Goal: Complete application form: Complete application form

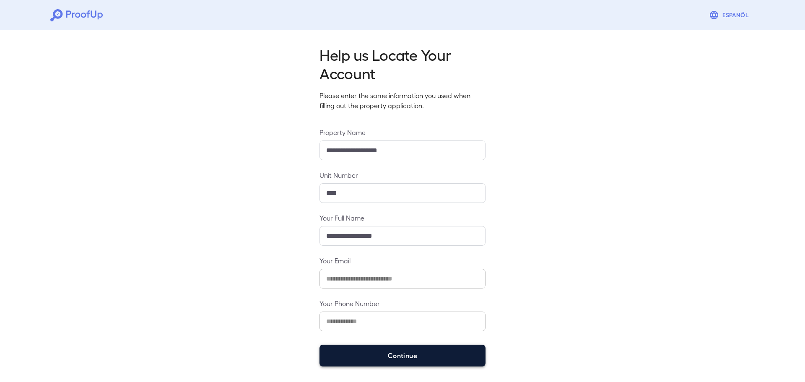
click at [398, 359] on button "Continue" at bounding box center [402, 355] width 166 height 22
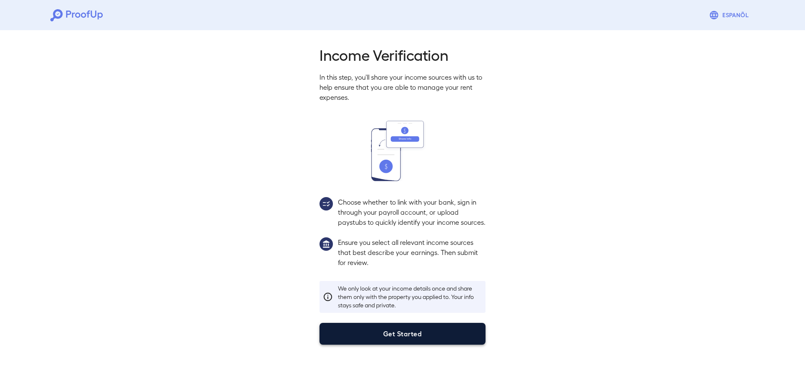
click at [401, 344] on button "Get Started" at bounding box center [402, 334] width 166 height 22
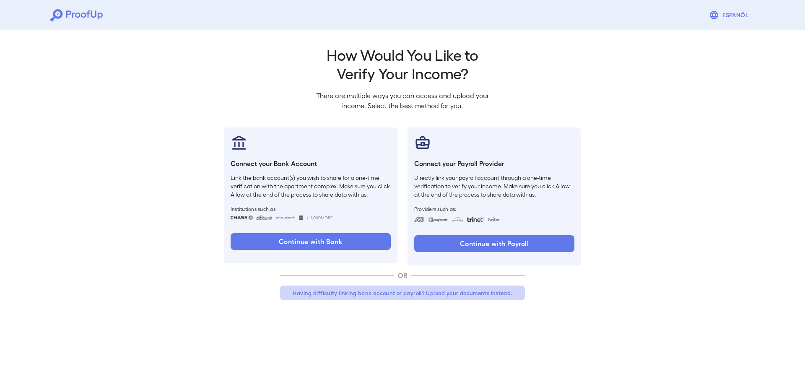
click at [395, 292] on button "Having difficulty linking bank account or payroll? Upload your documents instea…" at bounding box center [402, 292] width 245 height 15
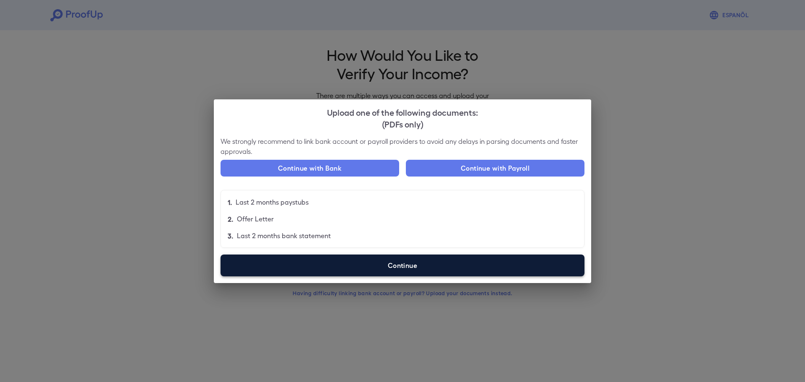
click at [387, 264] on label "Continue" at bounding box center [402, 265] width 364 height 22
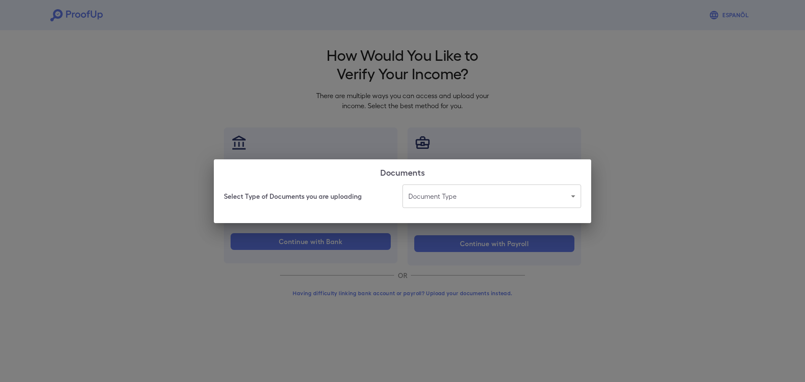
click at [476, 199] on body "Espanõl Go back How Would You Like to Verify Your Income? There are multiple wa…" at bounding box center [402, 160] width 805 height 320
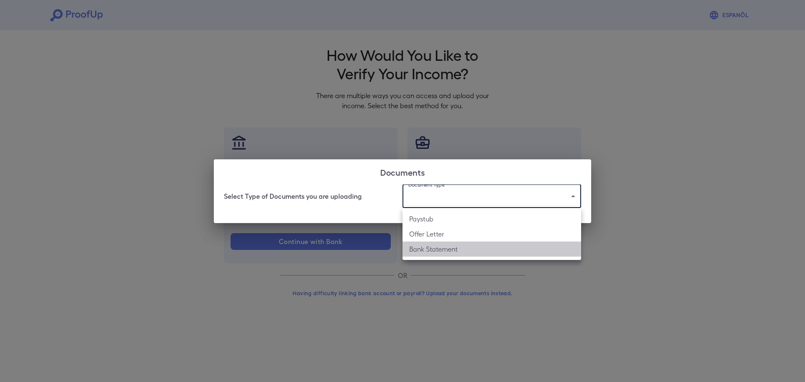
click at [421, 250] on li "Bank Statement" at bounding box center [491, 248] width 179 height 15
type input "**********"
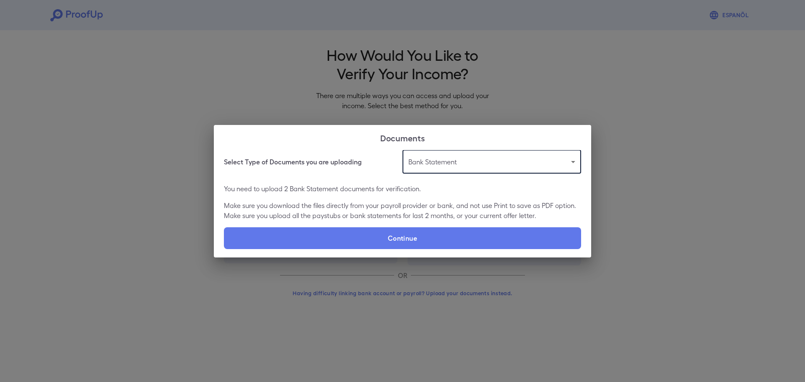
click at [459, 166] on body "**********" at bounding box center [402, 160] width 805 height 320
click at [442, 217] on li "Bank Statement" at bounding box center [491, 214] width 179 height 15
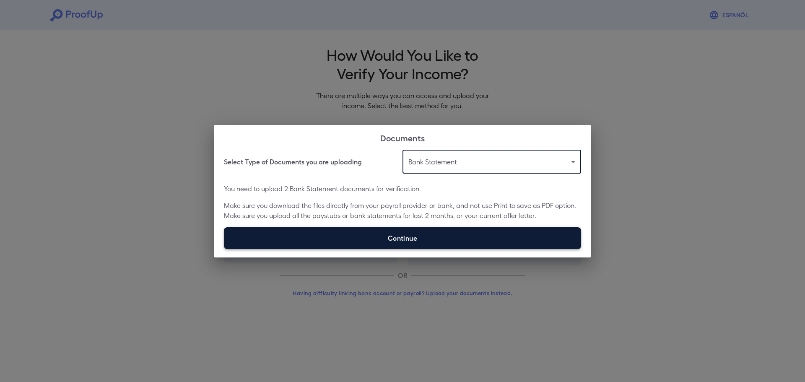
click at [423, 232] on label "Continue" at bounding box center [402, 238] width 357 height 22
click at [224, 249] on input "Continue" at bounding box center [224, 249] width 0 height 0
type input "**********"
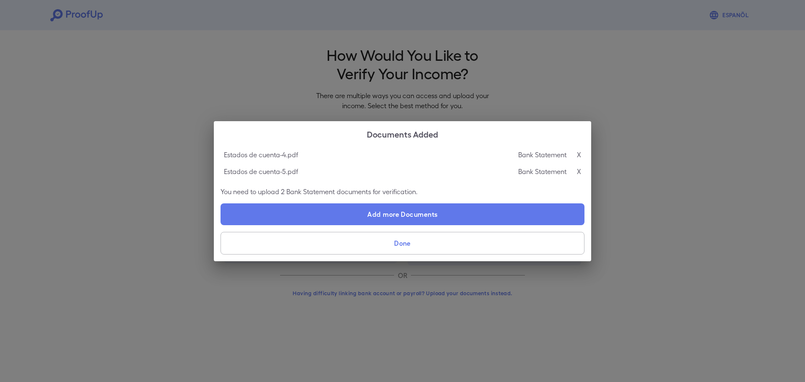
drag, startPoint x: 429, startPoint y: 190, endPoint x: 424, endPoint y: 187, distance: 5.7
click at [423, 187] on p "You need to upload 2 Bank Statement documents for verification." at bounding box center [402, 191] width 364 height 10
click at [426, 187] on p "You need to upload 2 Bank Statement documents for verification." at bounding box center [402, 191] width 364 height 10
click at [411, 246] on button "Done" at bounding box center [402, 243] width 364 height 23
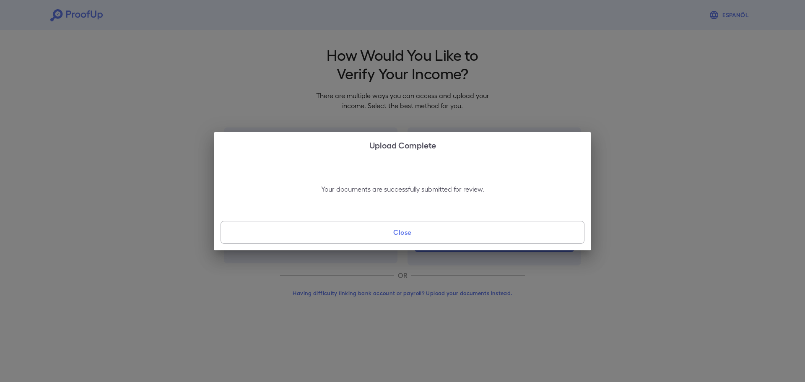
click at [402, 233] on button "Close" at bounding box center [402, 232] width 364 height 23
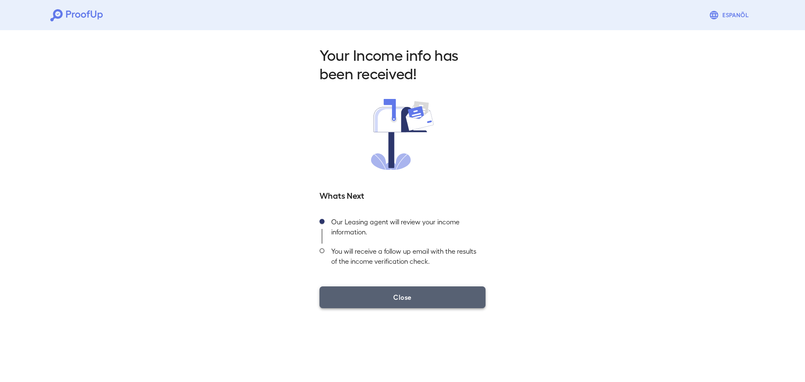
click at [398, 295] on button "Close" at bounding box center [402, 297] width 166 height 22
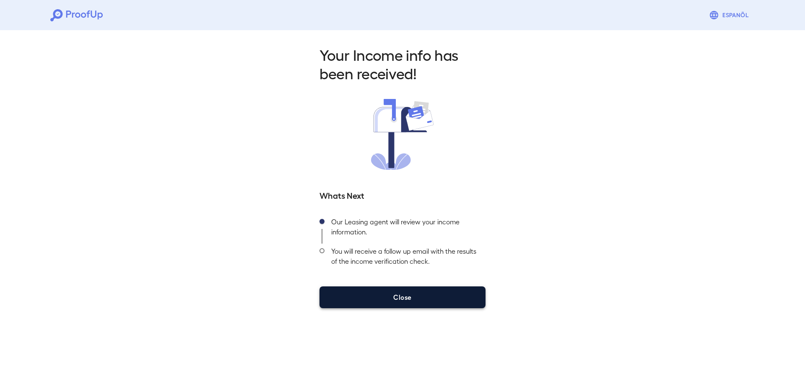
click at [425, 293] on button "Close" at bounding box center [402, 297] width 166 height 22
